Goal: Browse casually

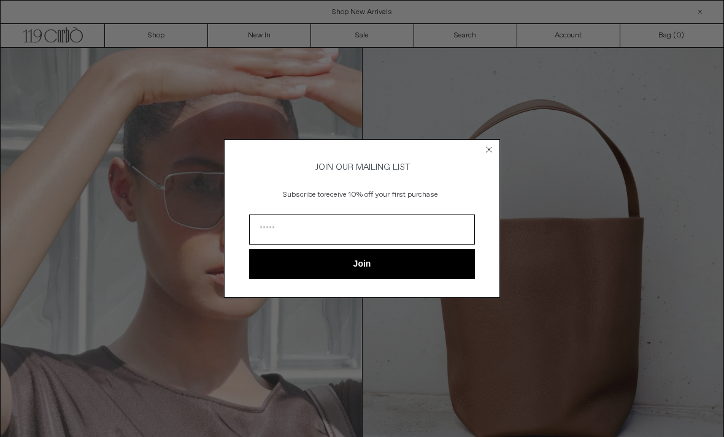
click at [483, 150] on icon "Close dialog" at bounding box center [489, 149] width 12 height 12
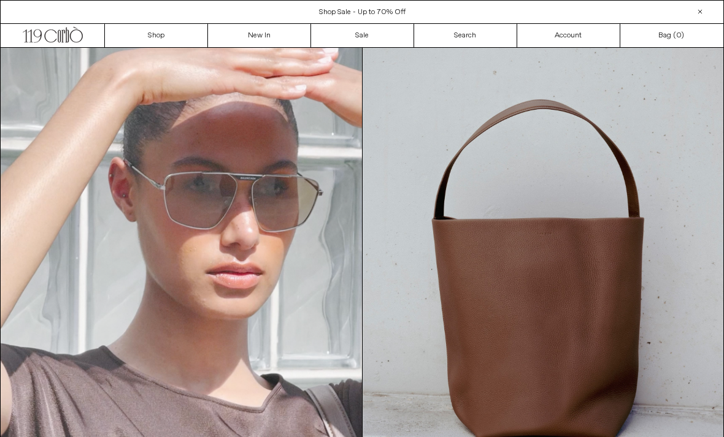
click at [232, 32] on link "New In" at bounding box center [259, 35] width 103 height 23
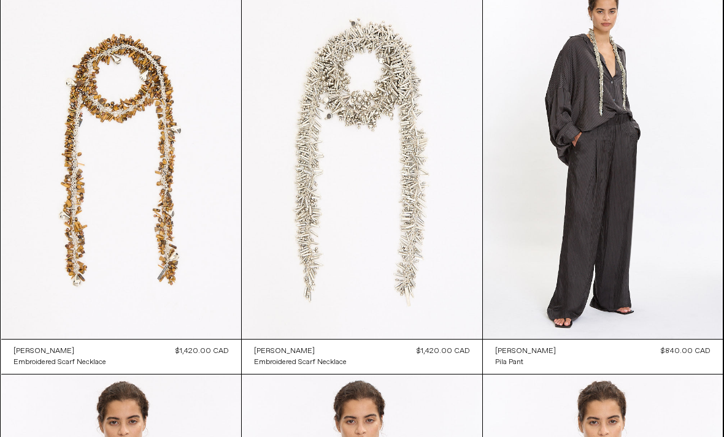
scroll to position [489, 0]
click at [713, 76] on at bounding box center [603, 159] width 240 height 360
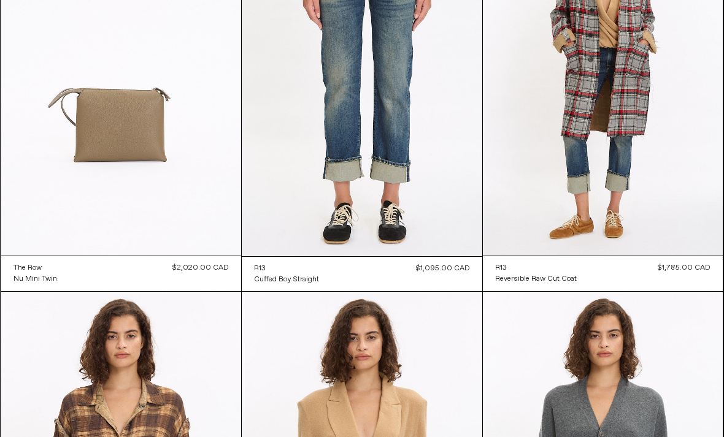
scroll to position [5718, 0]
click at [8, 142] on at bounding box center [121, 75] width 240 height 360
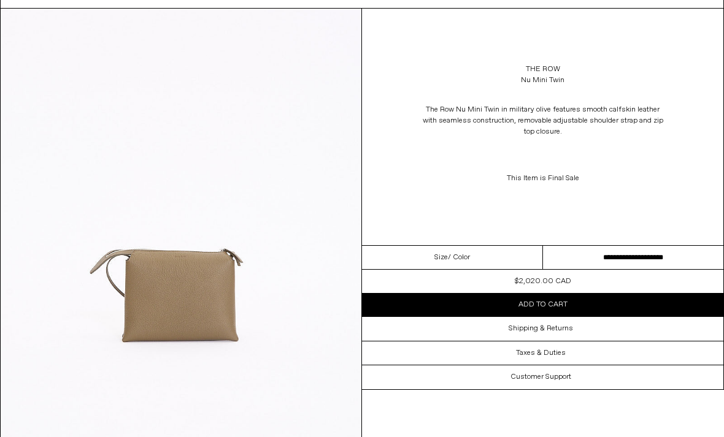
scroll to position [63, 0]
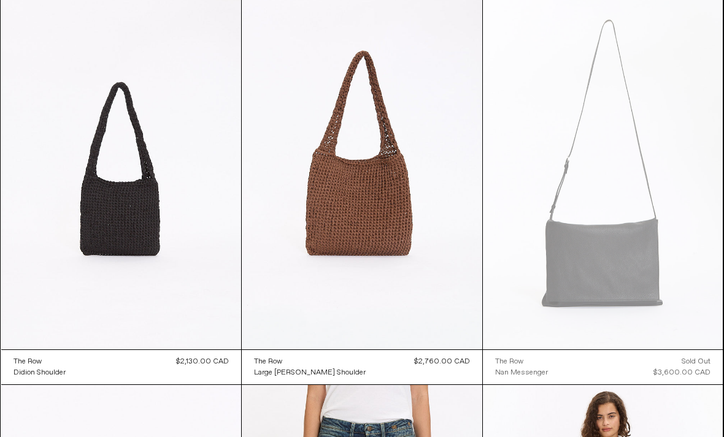
scroll to position [5228, 0]
click at [80, 184] on at bounding box center [121, 170] width 240 height 360
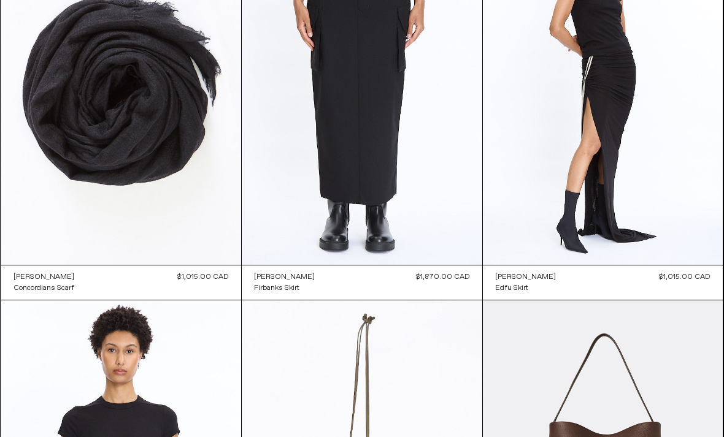
scroll to position [7663, 0]
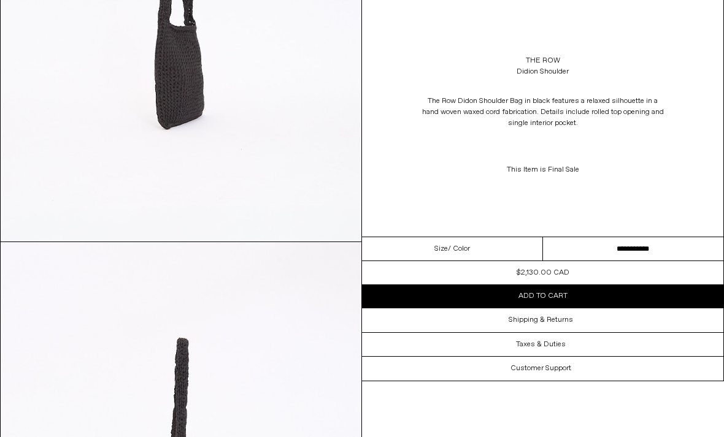
scroll to position [727, 0]
